Goal: Find specific page/section: Find specific page/section

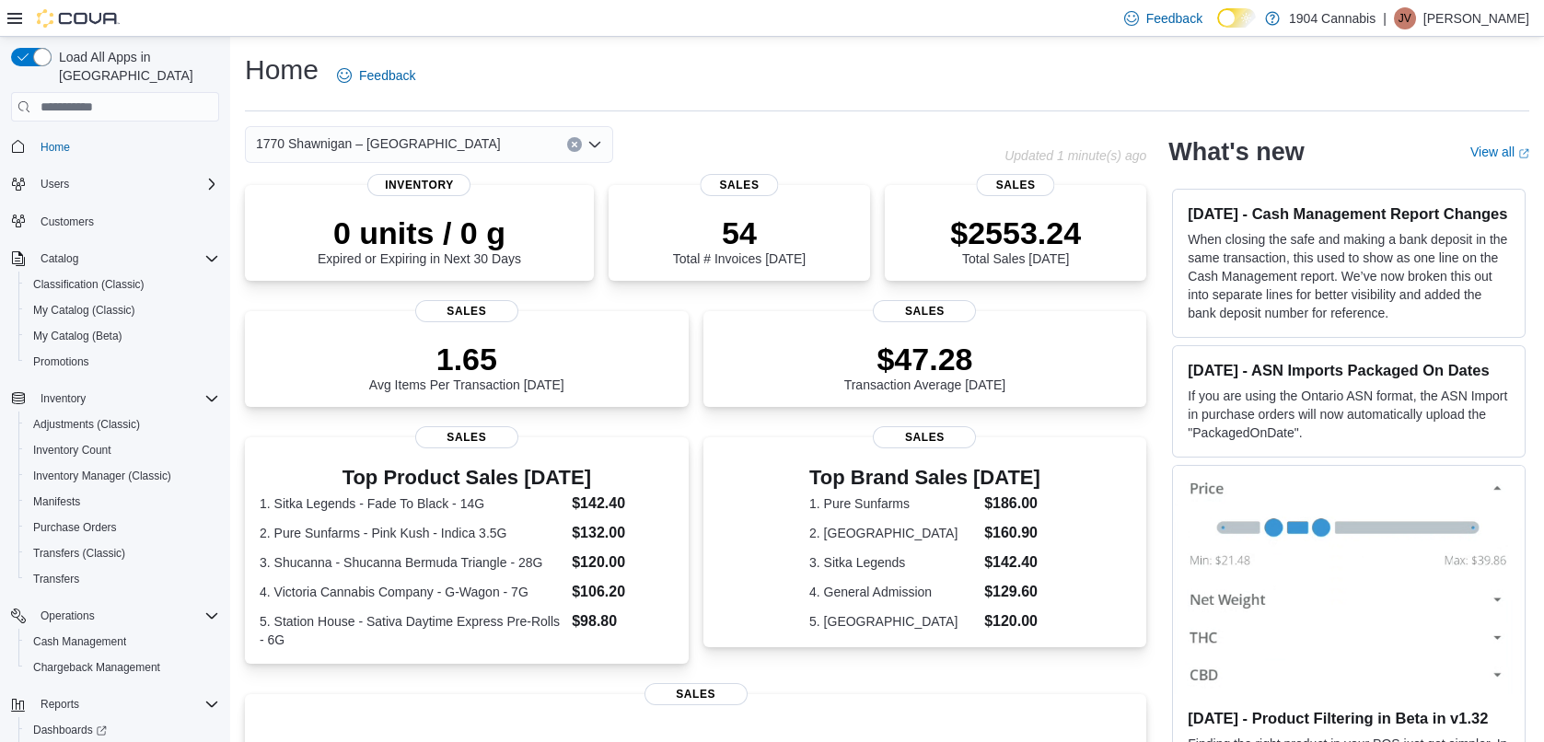
click at [338, 145] on span "1770 Shawnigan – [GEOGRAPHIC_DATA]" at bounding box center [378, 144] width 245 height 22
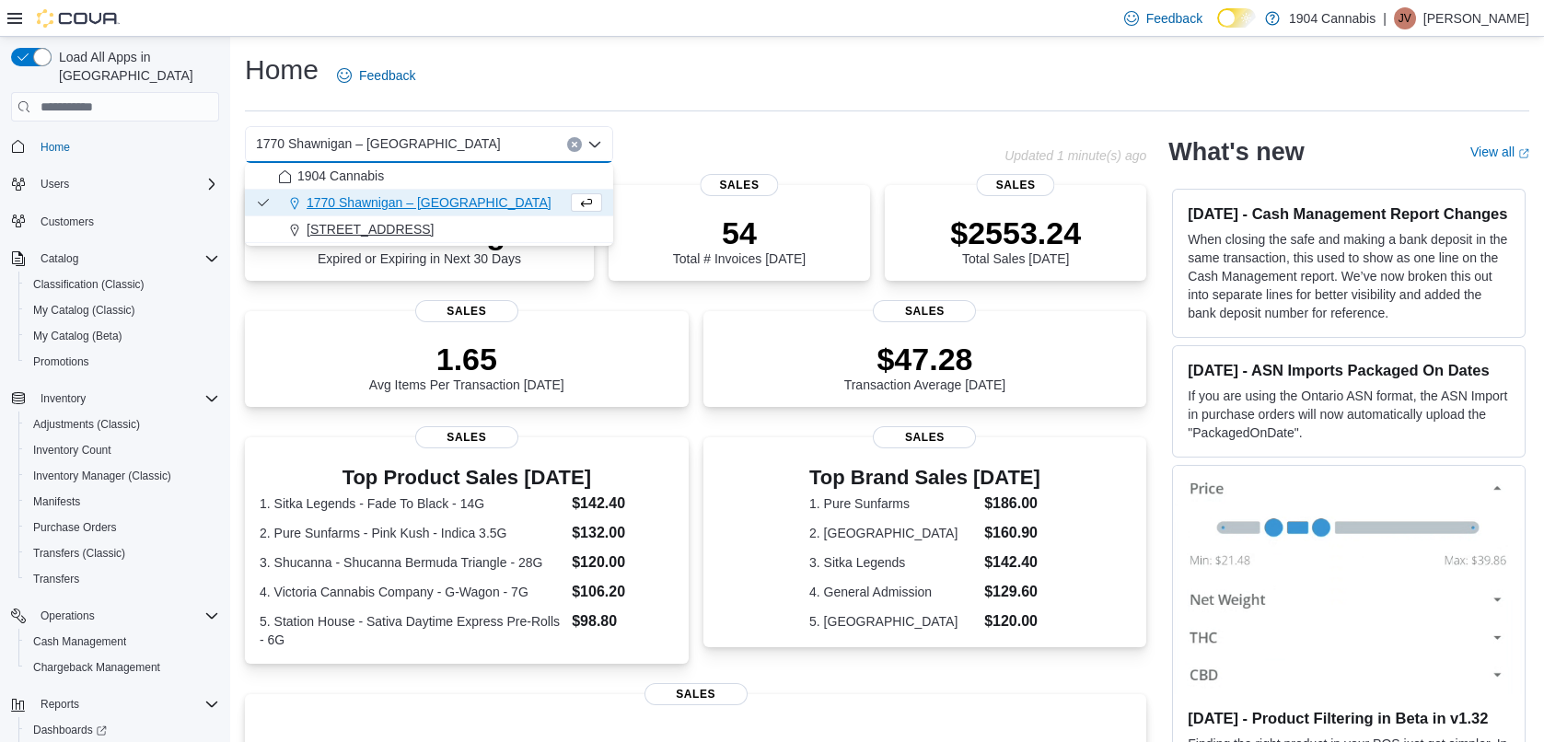
click at [353, 234] on span "720 First Ave" at bounding box center [370, 229] width 127 height 18
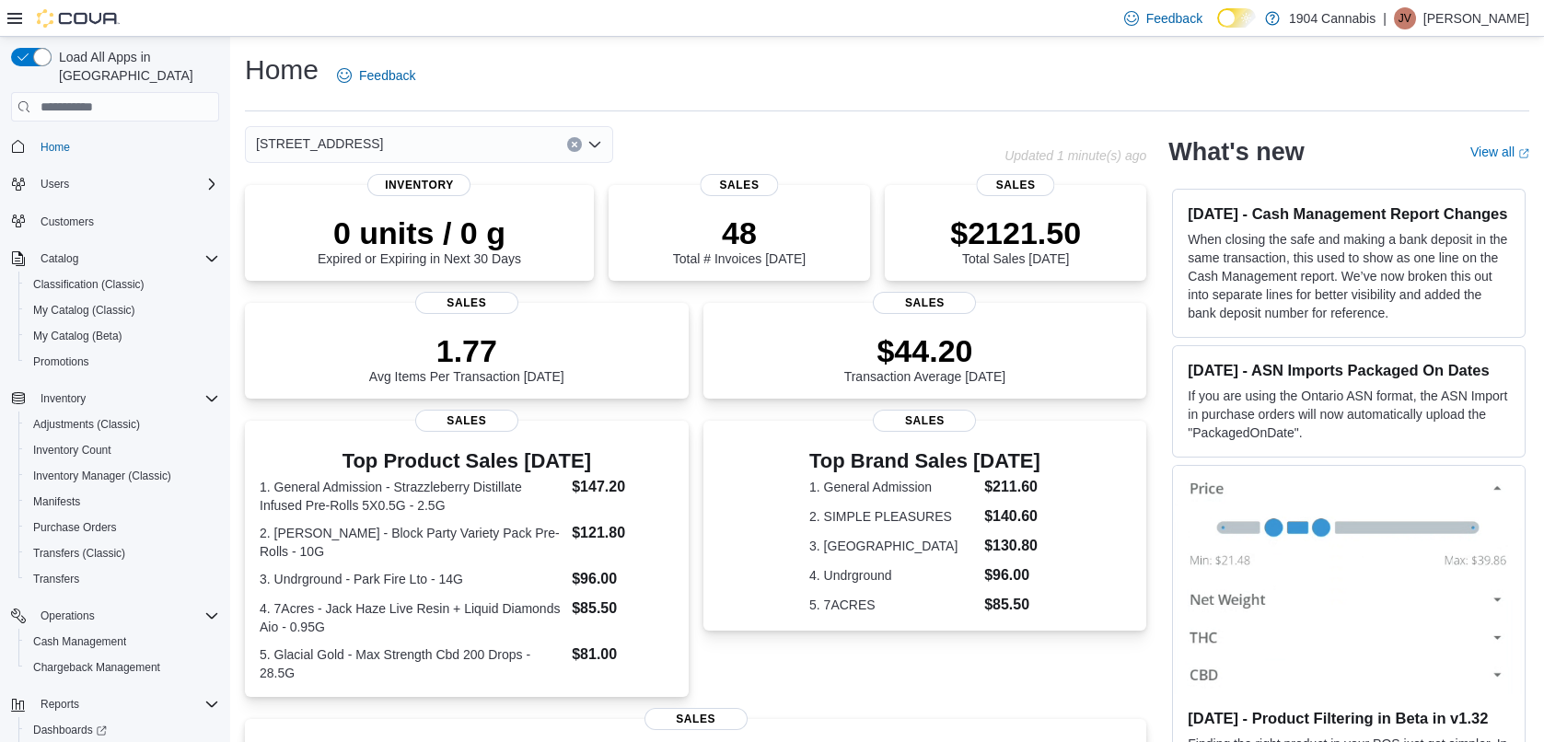
click at [350, 143] on div "720 First Ave" at bounding box center [429, 144] width 368 height 37
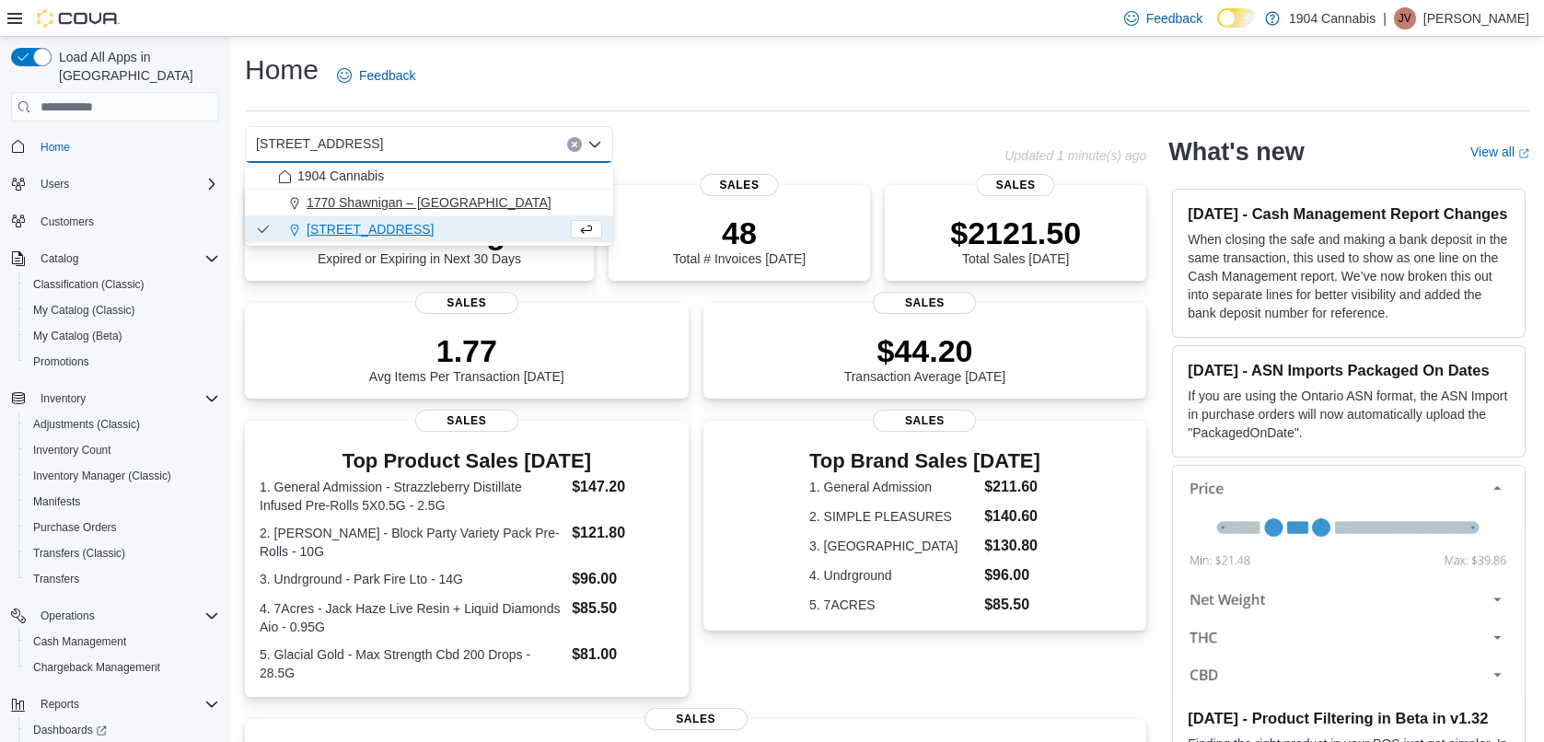
click at [352, 196] on span "1770 Shawnigan – [GEOGRAPHIC_DATA]" at bounding box center [429, 202] width 245 height 18
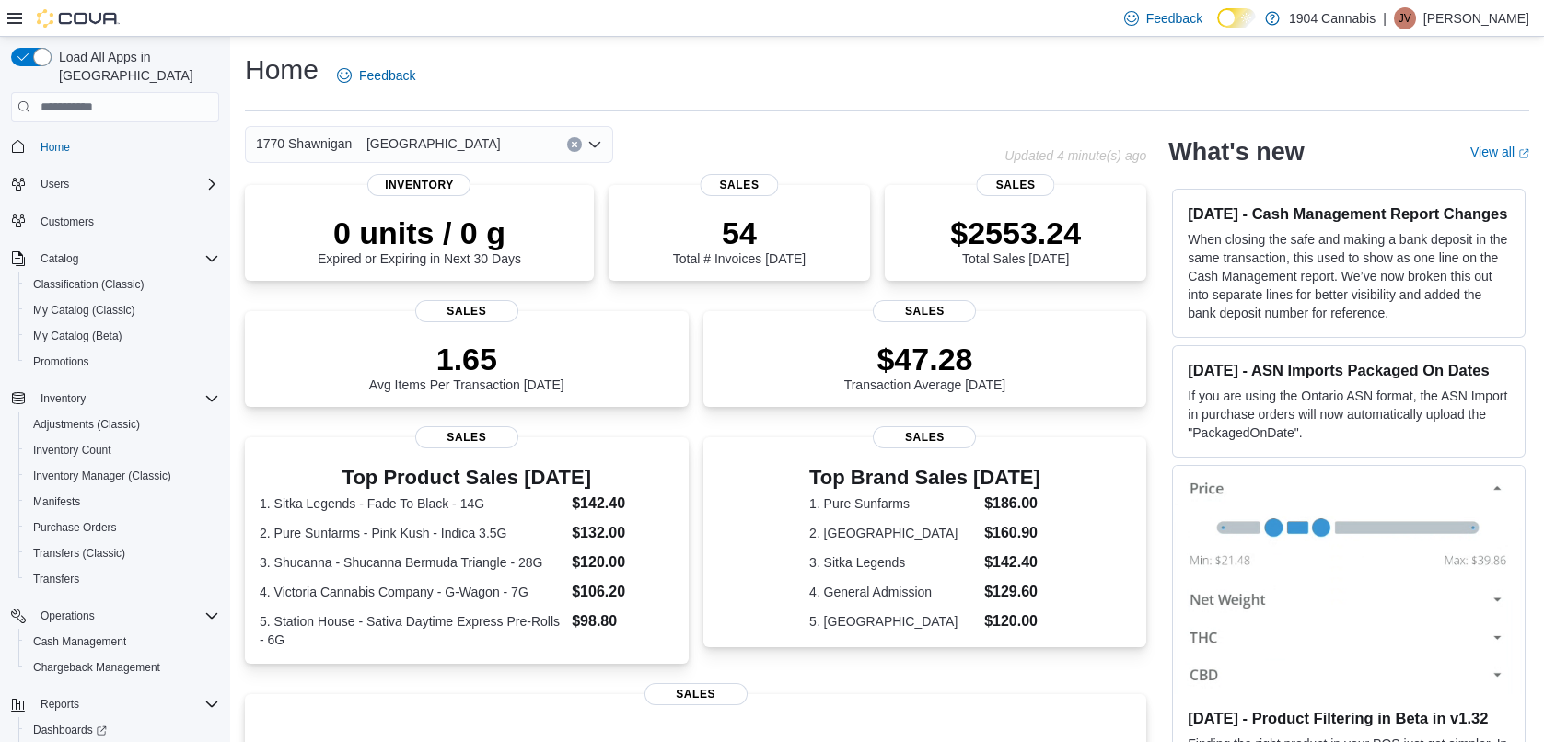
click at [476, 73] on div "Home Feedback" at bounding box center [887, 76] width 1284 height 48
